Goal: Information Seeking & Learning: Learn about a topic

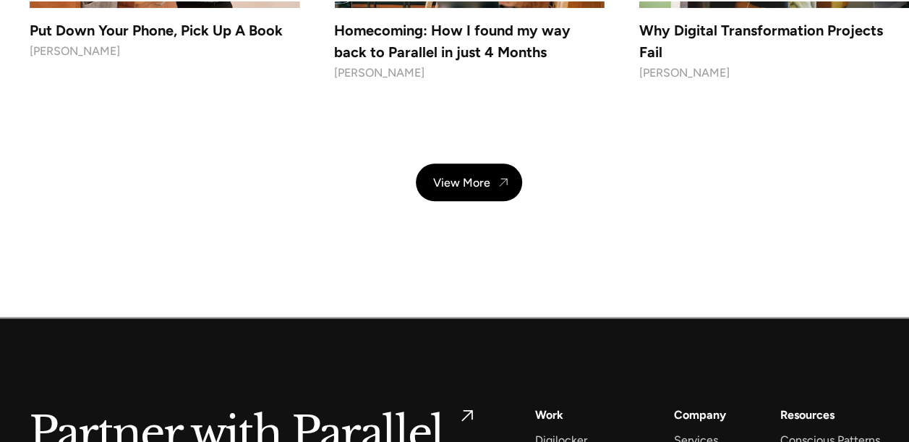
scroll to position [11519, 0]
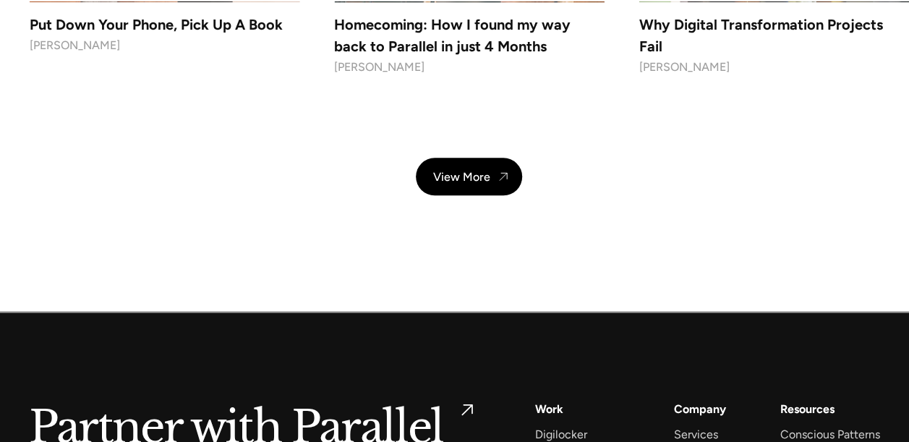
click at [392, 57] on h4 "Homecoming: How I found my way back to Parallel in just 4 Months" at bounding box center [469, 35] width 271 height 43
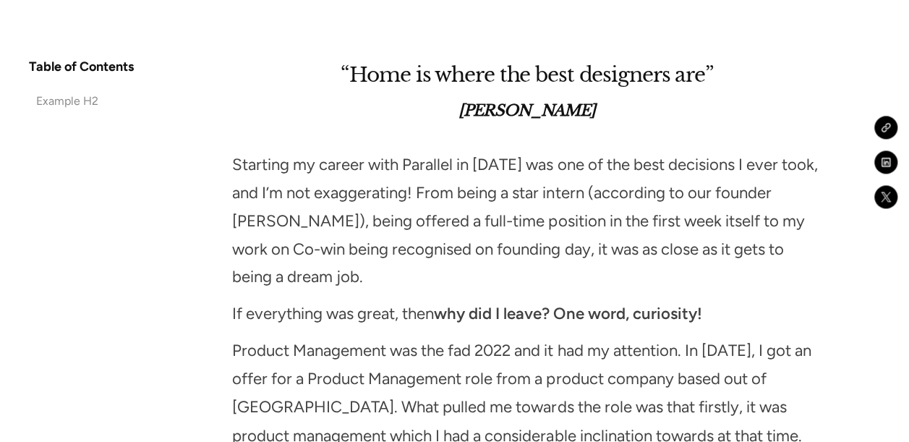
scroll to position [938, 0]
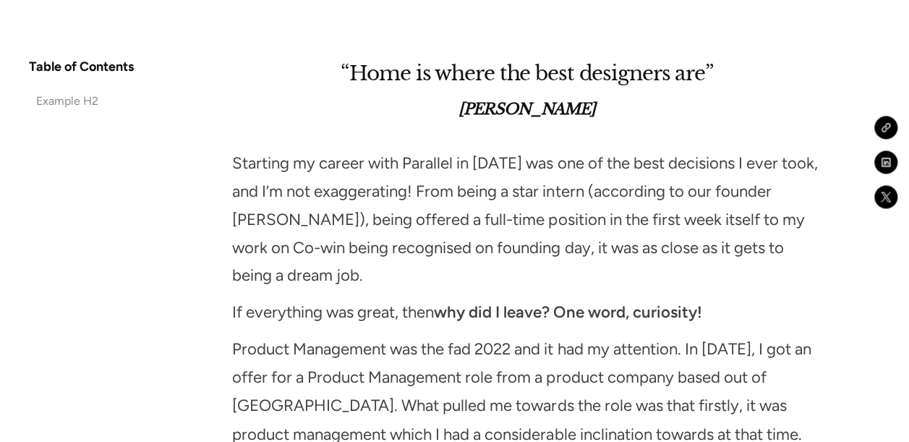
click at [342, 249] on p "Starting my career with Parallel in [DATE] was one of the best decisions I ever…" at bounding box center [526, 220] width 589 height 141
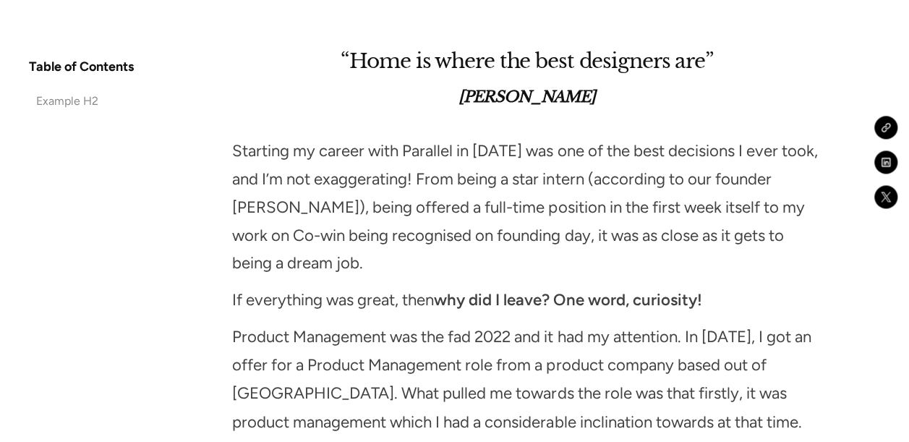
scroll to position [951, 0]
click at [414, 207] on p "Starting my career with Parallel in [DATE] was one of the best decisions I ever…" at bounding box center [526, 207] width 589 height 141
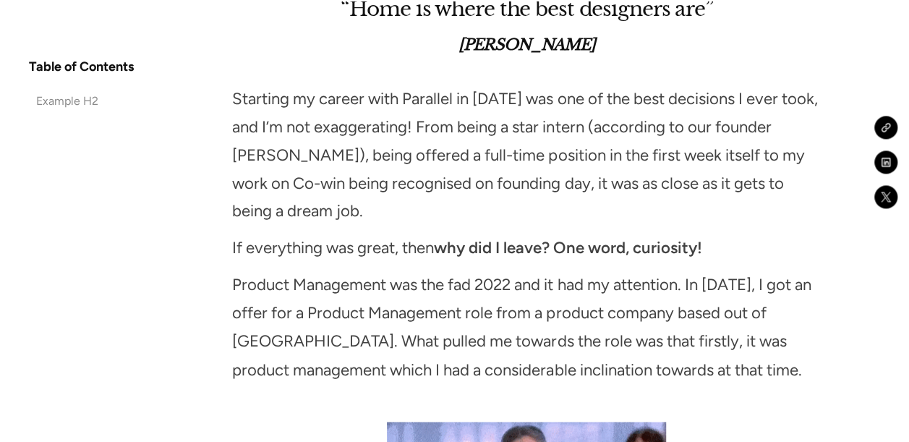
scroll to position [1003, 0]
click at [441, 174] on p "Starting my career with Parallel in [DATE] was one of the best decisions I ever…" at bounding box center [526, 155] width 589 height 141
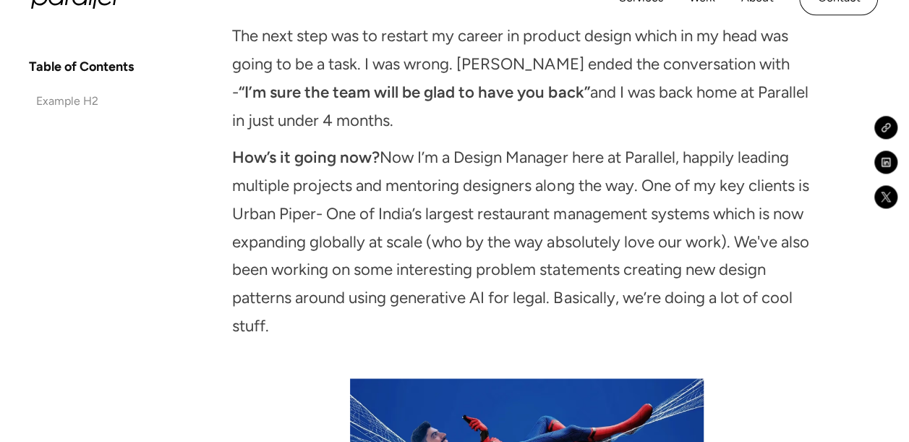
scroll to position [3663, 0]
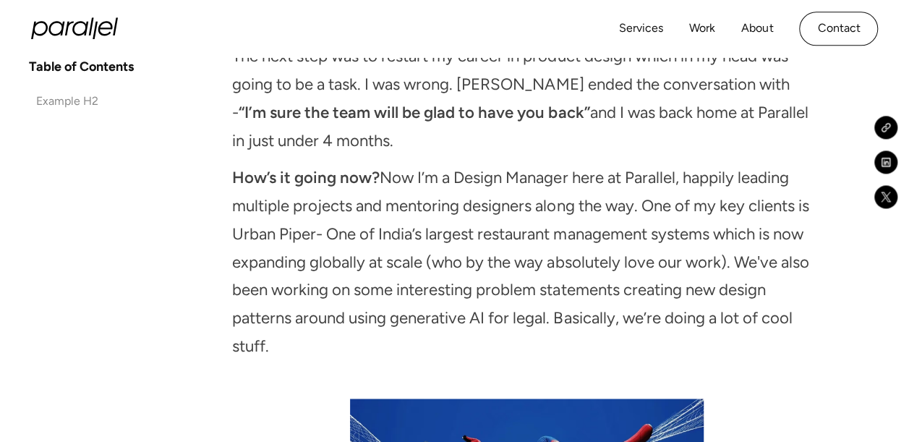
click at [330, 210] on p "How’s it going now? Now I’m a Design Manager here at Parallel, happily leading …" at bounding box center [526, 263] width 589 height 198
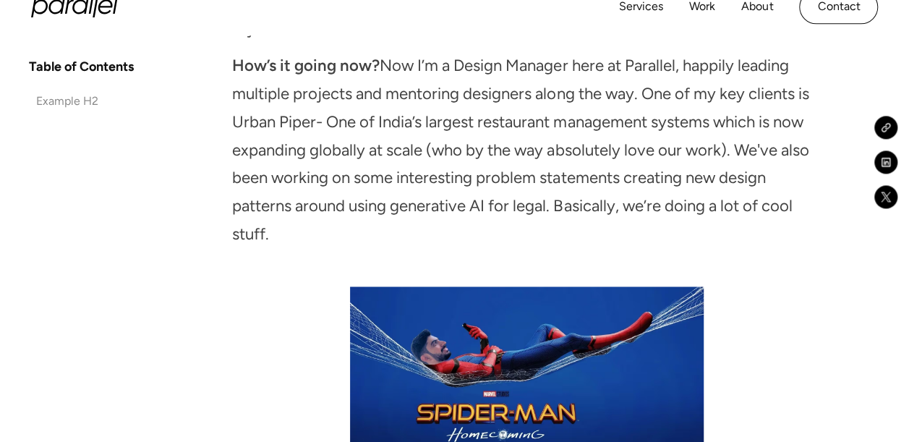
scroll to position [3781, 0]
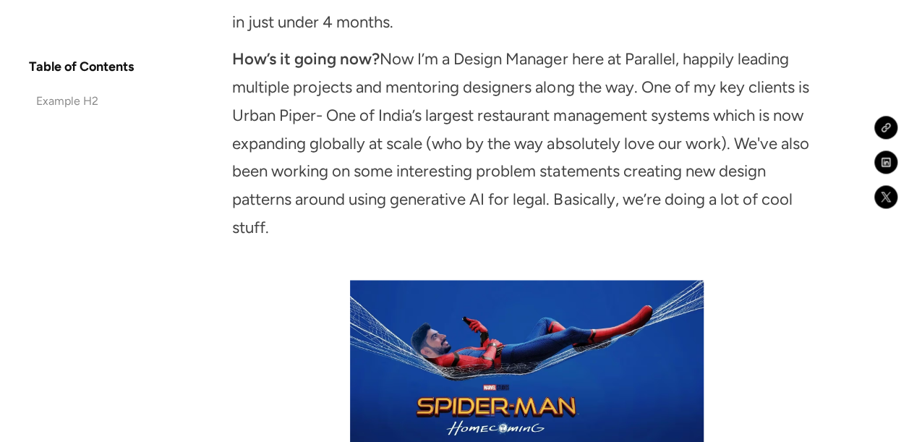
click at [289, 210] on p "How’s it going now? Now I’m a Design Manager here at Parallel, happily leading …" at bounding box center [526, 145] width 589 height 198
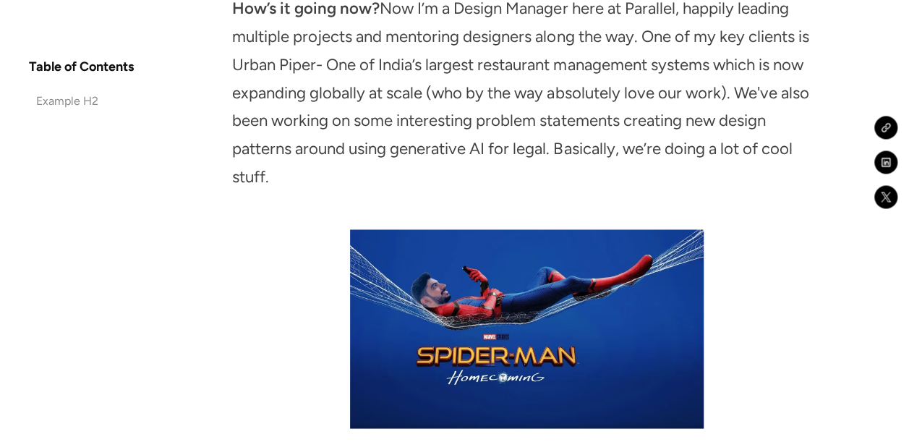
scroll to position [4020, 0]
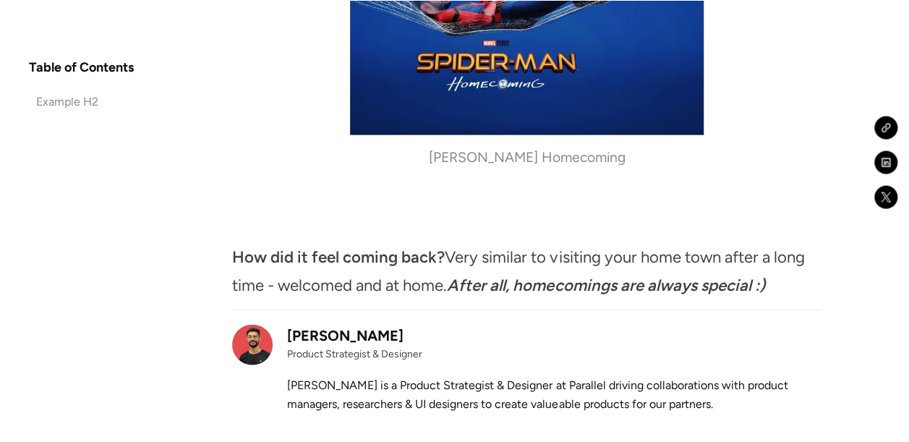
scroll to position [4127, 0]
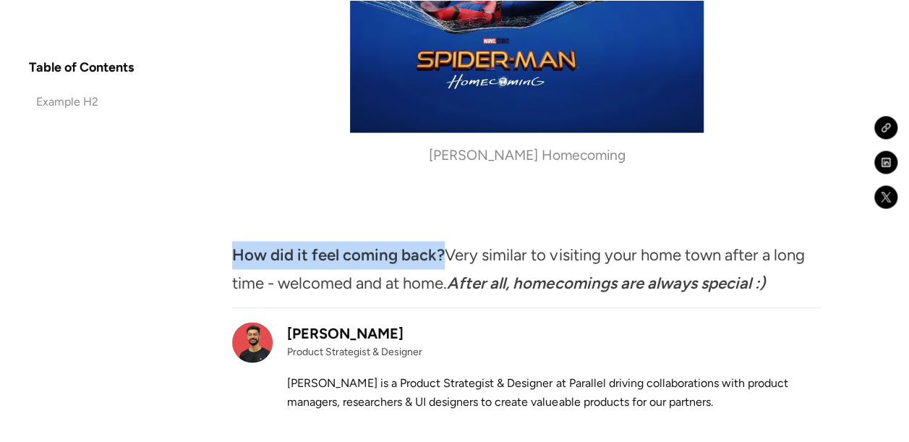
drag, startPoint x: 234, startPoint y: 234, endPoint x: 444, endPoint y: 232, distance: 209.8
click at [444, 245] on strong "How did it feel coming back?" at bounding box center [338, 255] width 213 height 20
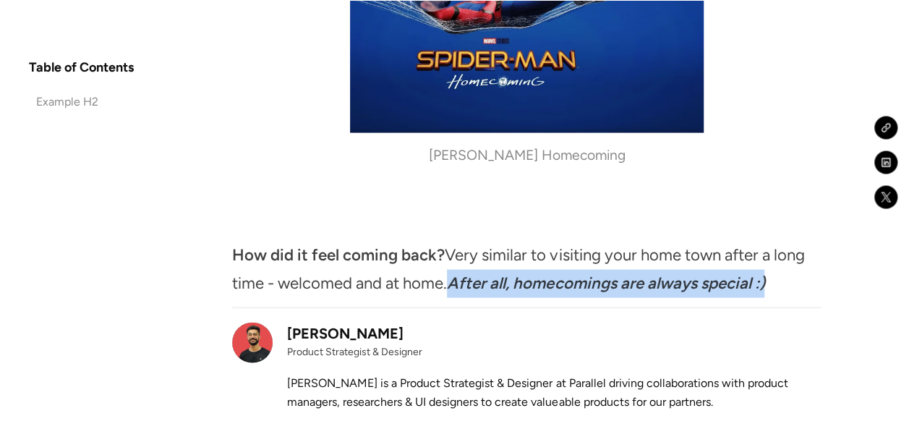
drag, startPoint x: 779, startPoint y: 263, endPoint x: 457, endPoint y: 271, distance: 321.3
click at [457, 271] on p "How did it feel coming back? Very similar to visiting your home town after a lo…" at bounding box center [526, 270] width 589 height 56
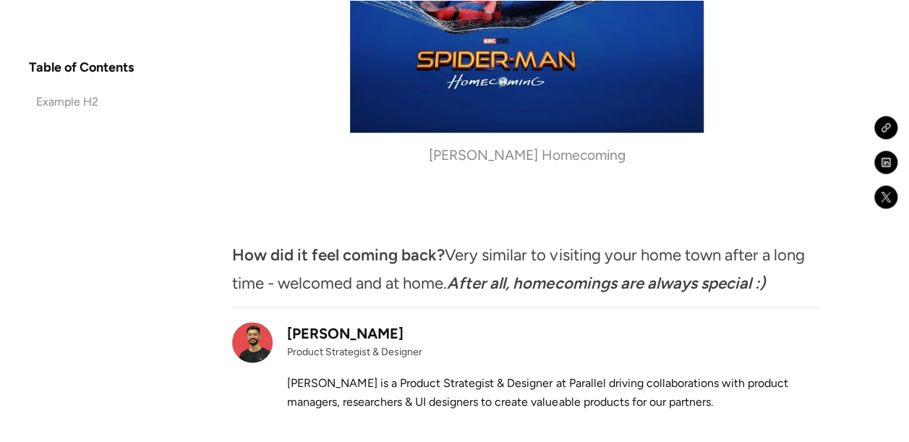
drag, startPoint x: 457, startPoint y: 271, endPoint x: 450, endPoint y: 236, distance: 35.5
click at [450, 242] on p "How did it feel coming back? Very similar to visiting your home town after a lo…" at bounding box center [526, 270] width 589 height 56
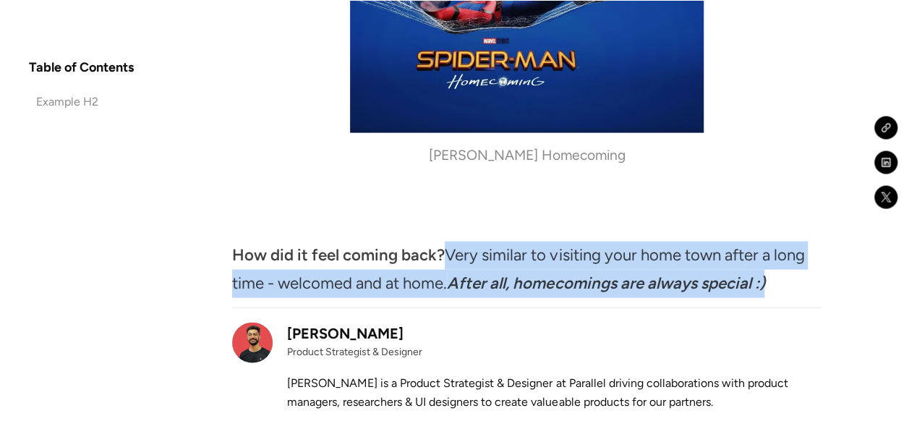
drag, startPoint x: 450, startPoint y: 236, endPoint x: 450, endPoint y: 262, distance: 26.0
drag, startPoint x: 450, startPoint y: 262, endPoint x: 528, endPoint y: 262, distance: 78.1
click at [528, 284] on div at bounding box center [526, 284] width 589 height 1
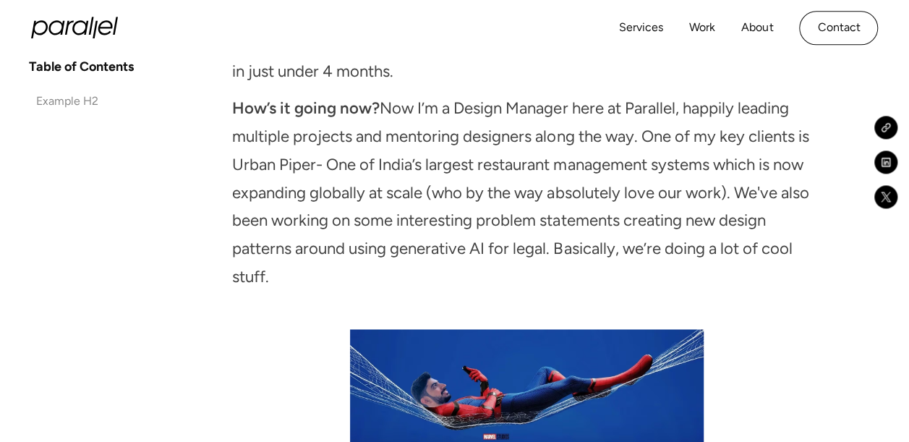
scroll to position [3728, 0]
